Goal: Check status: Check status

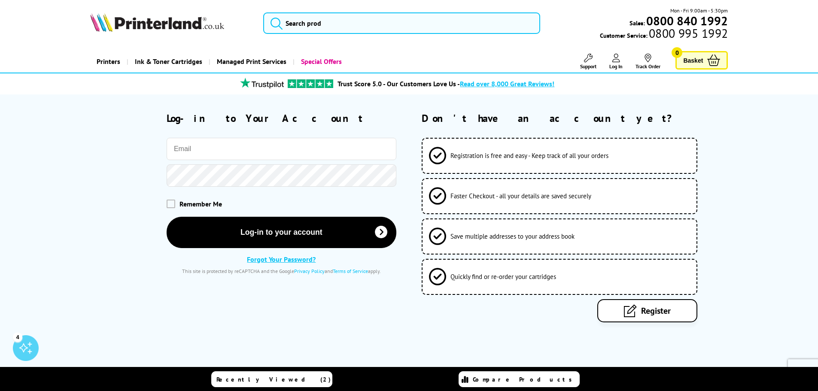
click at [234, 137] on div "Log-in to Your Account Remember Me Log-in to your account Privacy Policy" at bounding box center [243, 193] width 306 height 163
click at [228, 152] on input "email" at bounding box center [282, 149] width 230 height 22
type input "[EMAIL_ADDRESS][DOMAIN_NAME]"
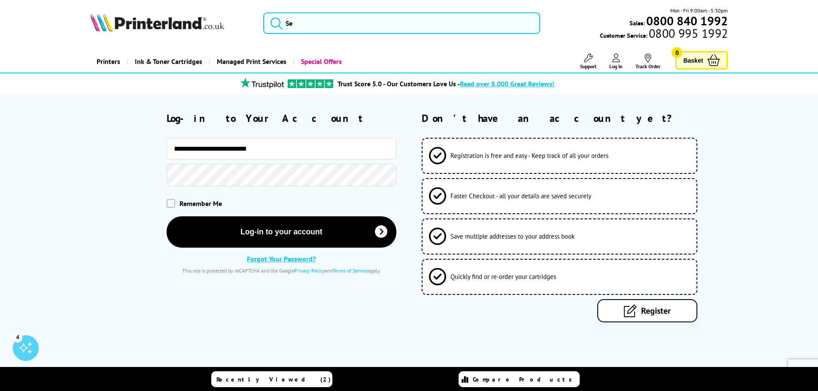
click at [167, 216] on button "Log-in to your account" at bounding box center [282, 231] width 230 height 31
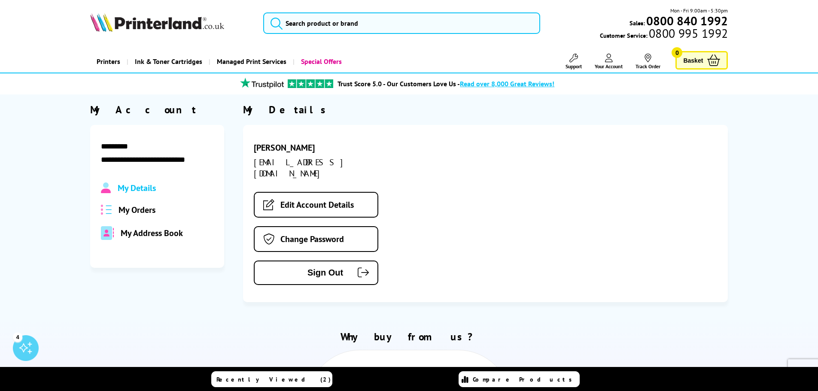
click at [149, 205] on span "My Orders" at bounding box center [136, 209] width 37 height 11
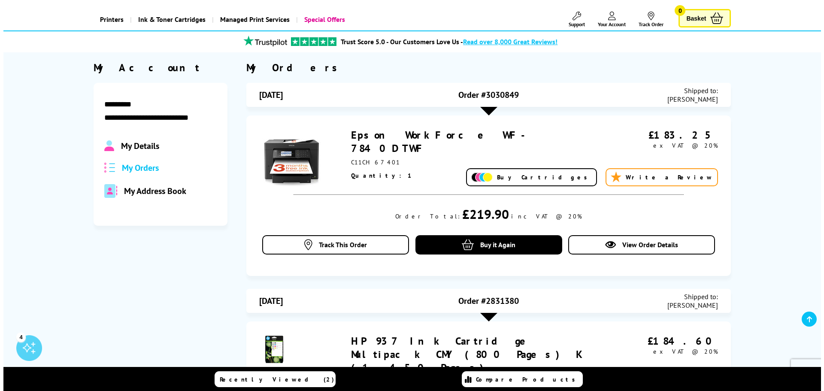
scroll to position [42, 0]
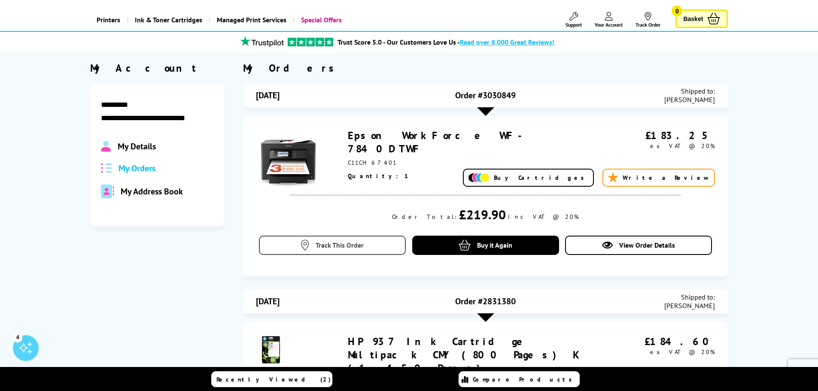
click at [343, 253] on link "Track This Order" at bounding box center [332, 245] width 147 height 19
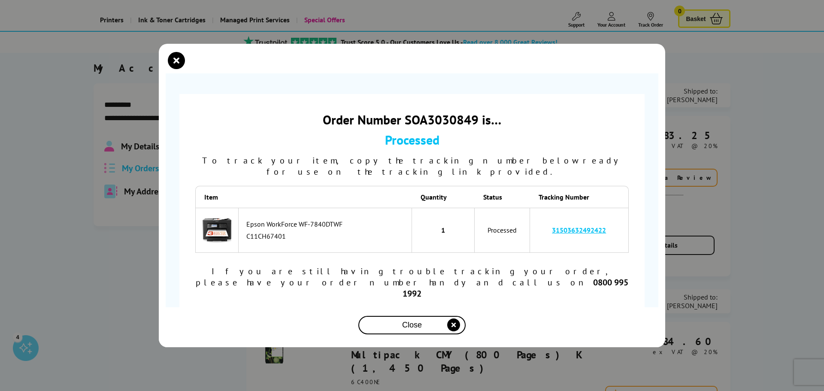
click at [568, 234] on link "31503632492422" at bounding box center [579, 230] width 54 height 9
drag, startPoint x: 614, startPoint y: 238, endPoint x: 520, endPoint y: 242, distance: 94.6
click at [520, 242] on tr "Epson WorkForce WF-7840DTWF C11CH67401 1 Processed 31503632492422" at bounding box center [412, 230] width 434 height 45
copy tr "31503632492422"
